Goal: Task Accomplishment & Management: Manage account settings

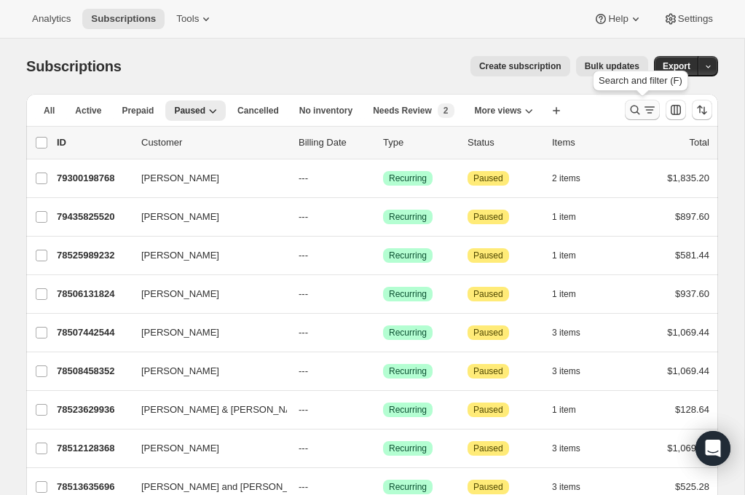
click at [632, 106] on icon "Search and filter results" at bounding box center [634, 110] width 15 height 15
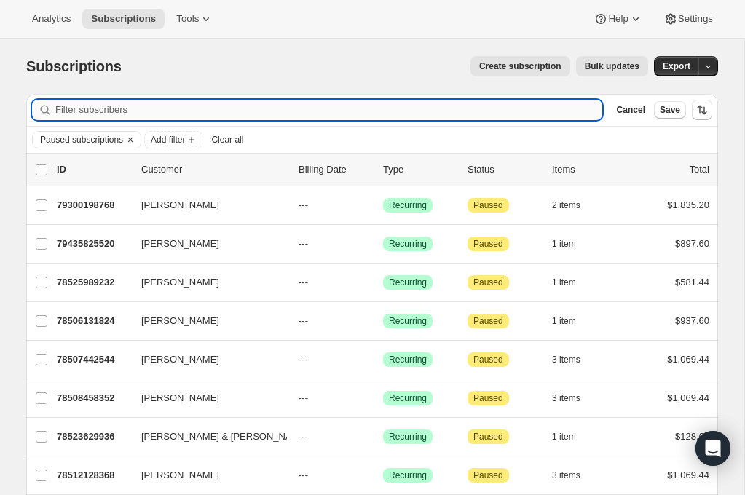
click at [253, 111] on input "Filter subscribers" at bounding box center [328, 110] width 547 height 20
paste input "[EMAIL_ADDRESS][DOMAIN_NAME]"
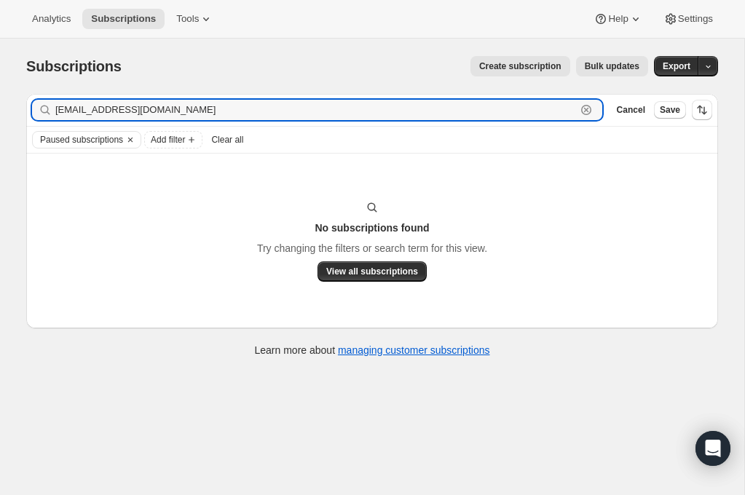
drag, startPoint x: 199, startPoint y: 110, endPoint x: 16, endPoint y: 108, distance: 182.7
click at [16, 108] on div "Filter subscribers [EMAIL_ADDRESS][DOMAIN_NAME] Clear Cancel Save Paused subscr…" at bounding box center [366, 227] width 703 height 290
type input "[PERSON_NAME]"
